Goal: Obtain resource: Download file/media

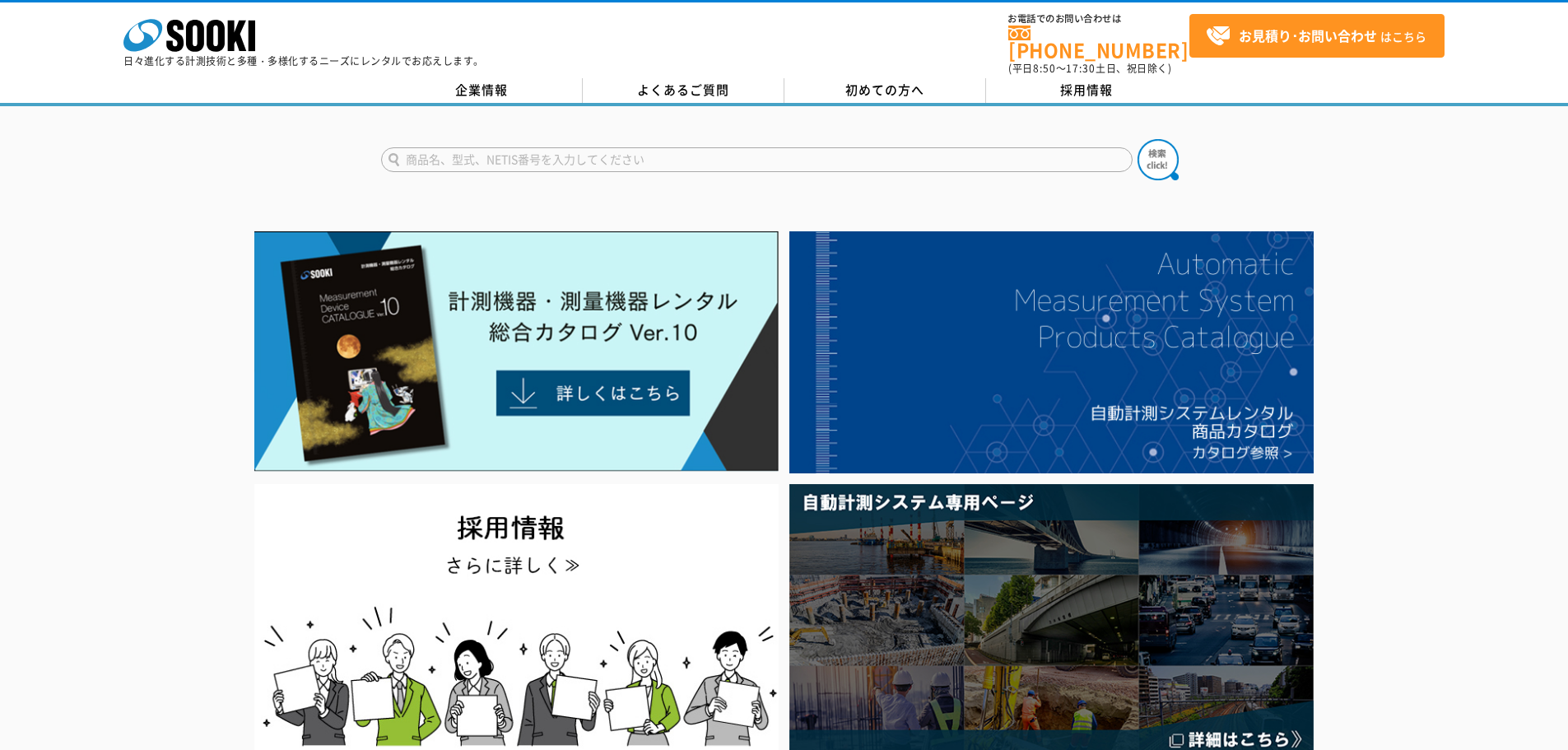
click at [504, 148] on input "text" at bounding box center [757, 160] width 751 height 25
paste input "ＳＤＬ３０"
type input "ＳＤＬ３０"
click at [1137, 139] on button at bounding box center [1157, 160] width 41 height 41
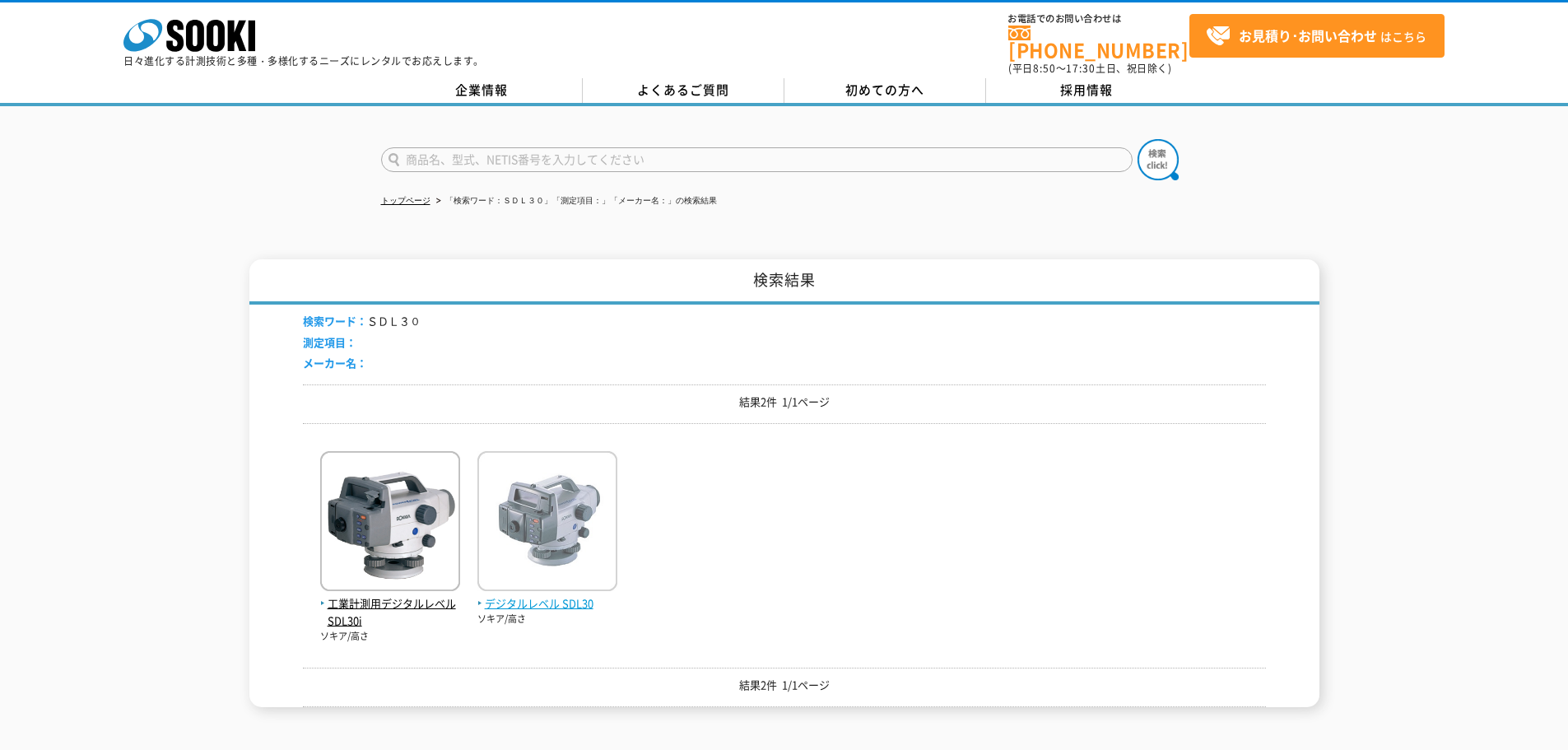
click at [534, 491] on img at bounding box center [547, 523] width 140 height 144
click at [536, 491] on img at bounding box center [547, 523] width 140 height 144
click at [554, 510] on img at bounding box center [547, 523] width 140 height 144
click at [545, 595] on span "デジタルレベル SDL30" at bounding box center [547, 603] width 140 height 17
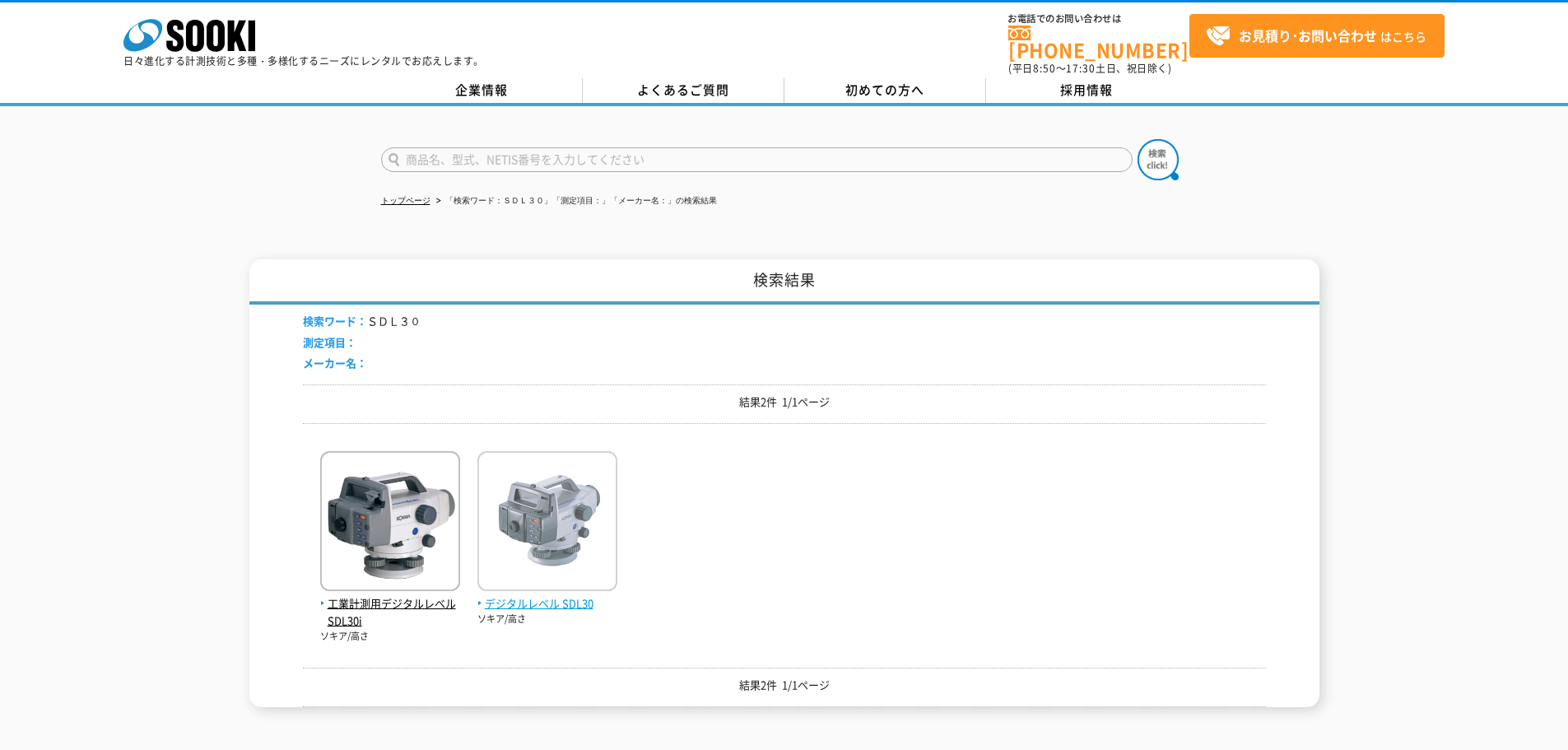
click at [545, 595] on span "デジタルレベル SDL30" at bounding box center [547, 603] width 140 height 17
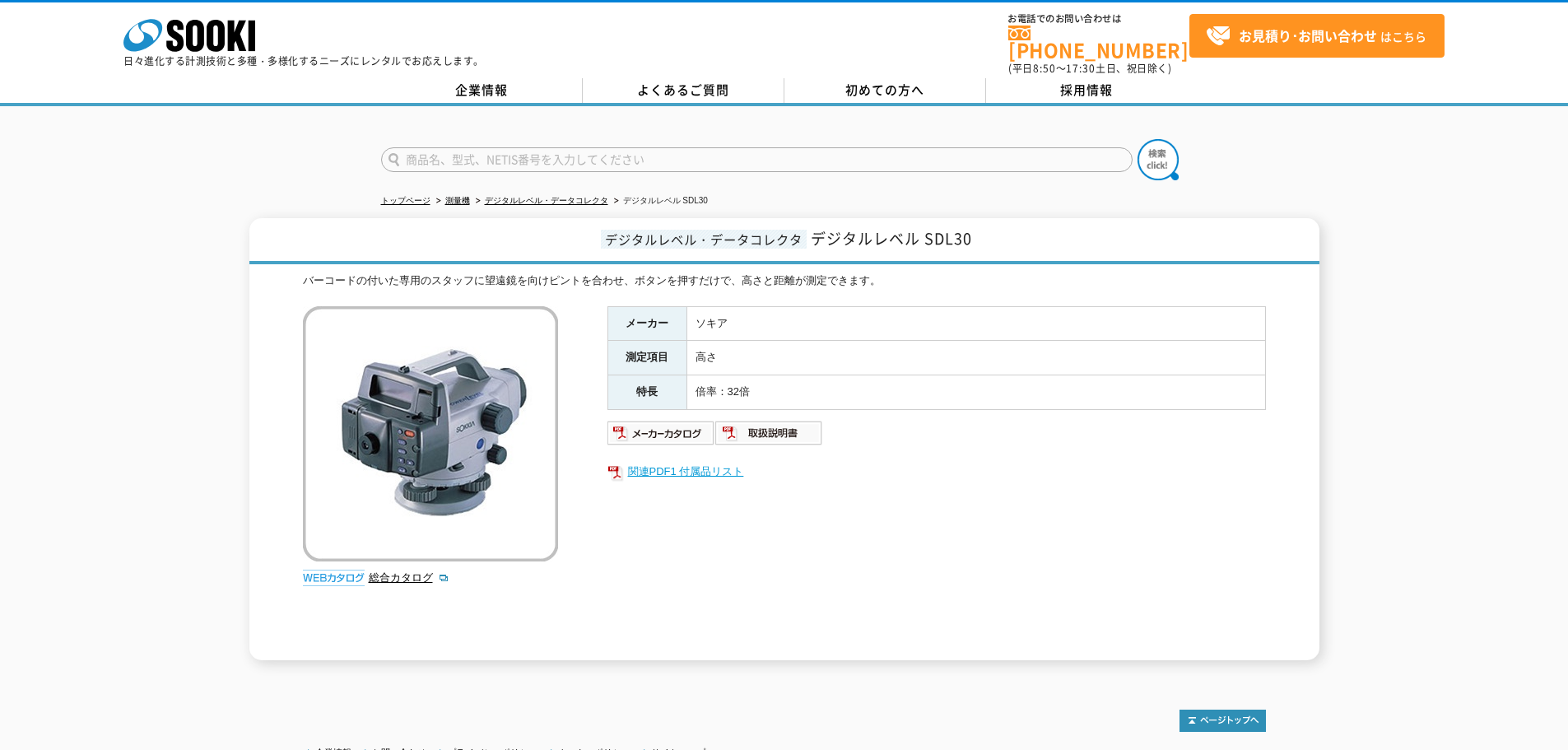
click at [682, 461] on link "関連PDF1 付属品リスト" at bounding box center [937, 471] width 658 height 21
